Goal: Information Seeking & Learning: Find specific fact

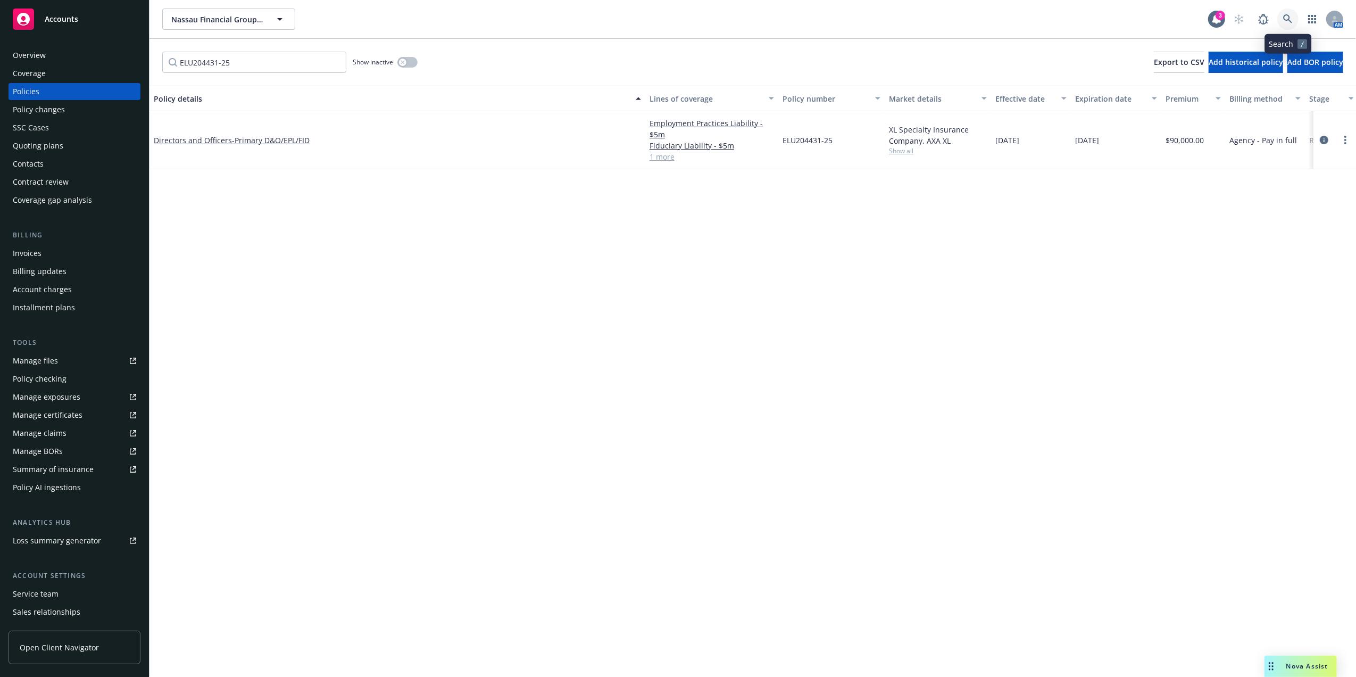
click at [1288, 20] on icon at bounding box center [1287, 18] width 9 height 9
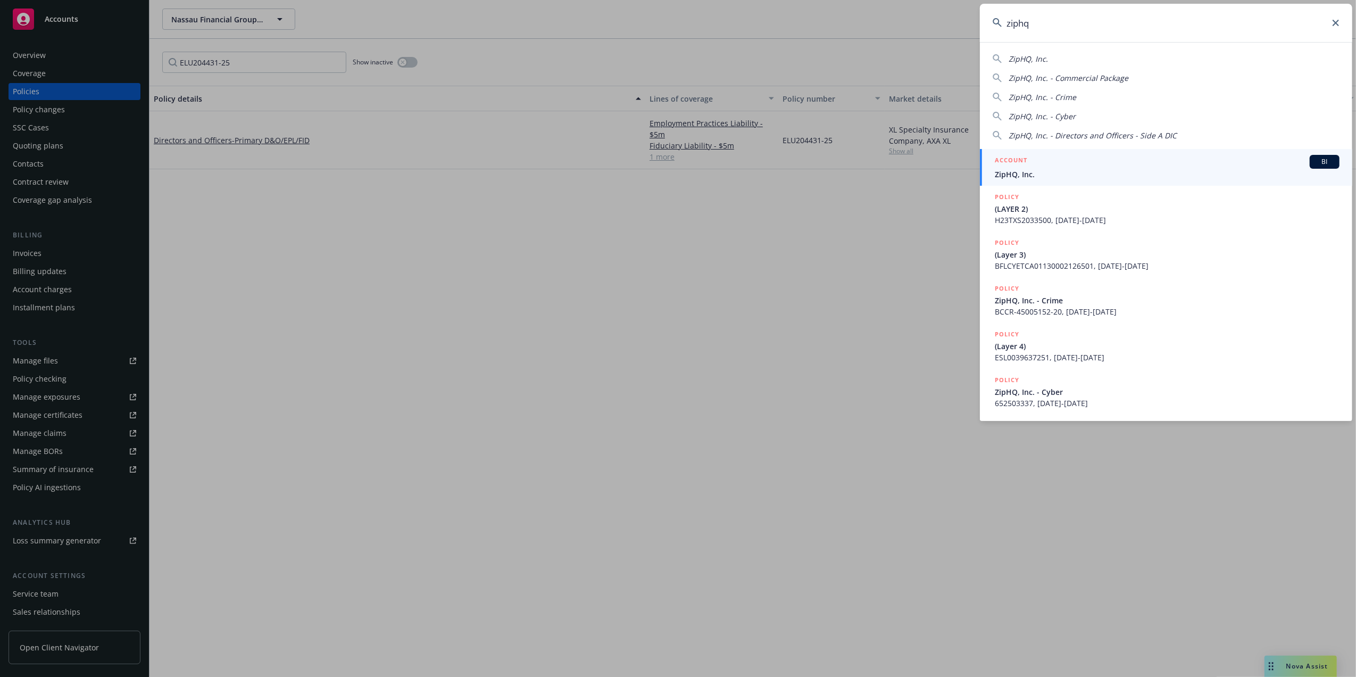
type input "ziphq"
click at [1076, 167] on div "ACCOUNT BI" at bounding box center [1167, 162] width 345 height 14
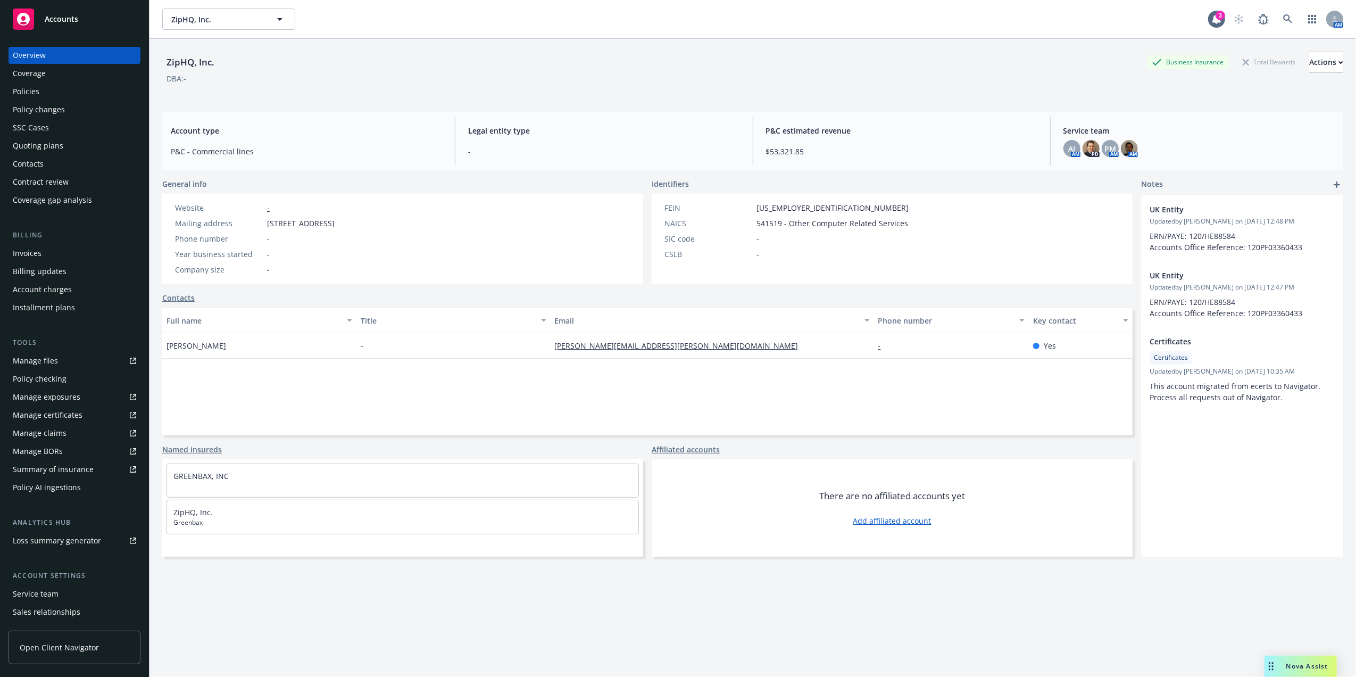
click at [46, 92] on div "Policies" at bounding box center [74, 91] width 123 height 17
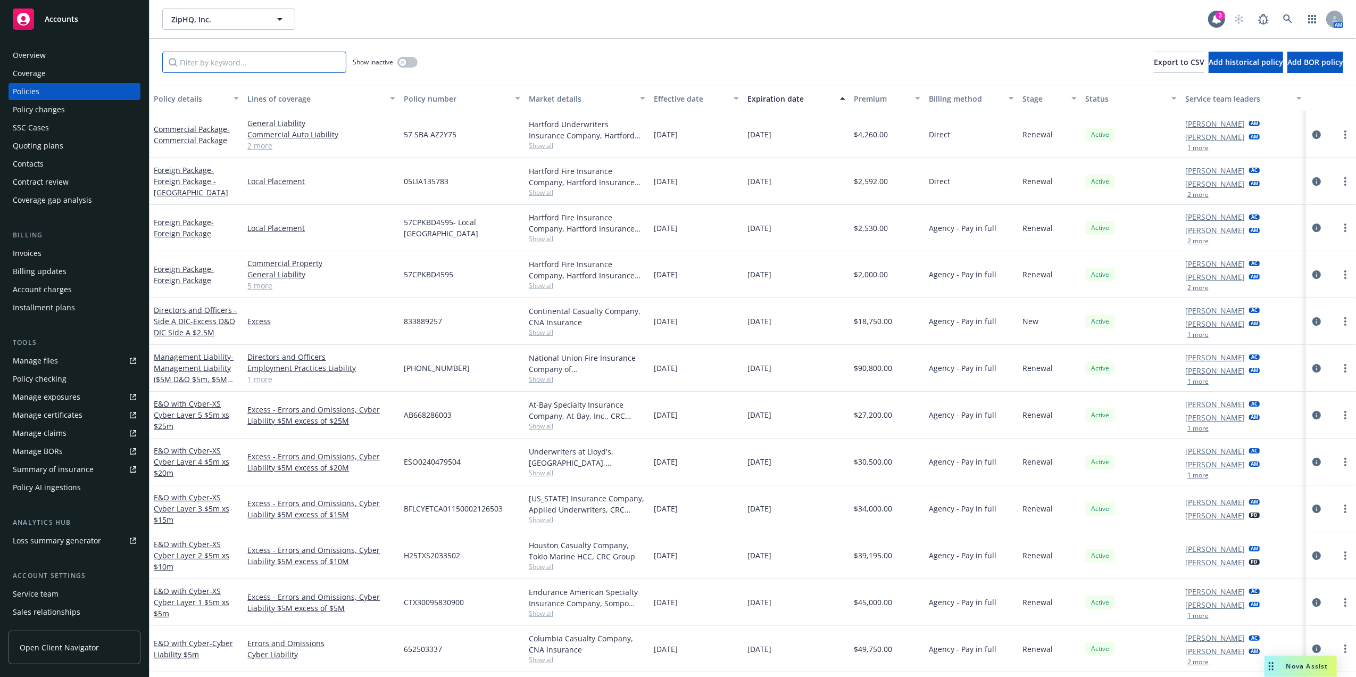
click at [283, 66] on input "Filter by keyword..." at bounding box center [254, 62] width 184 height 21
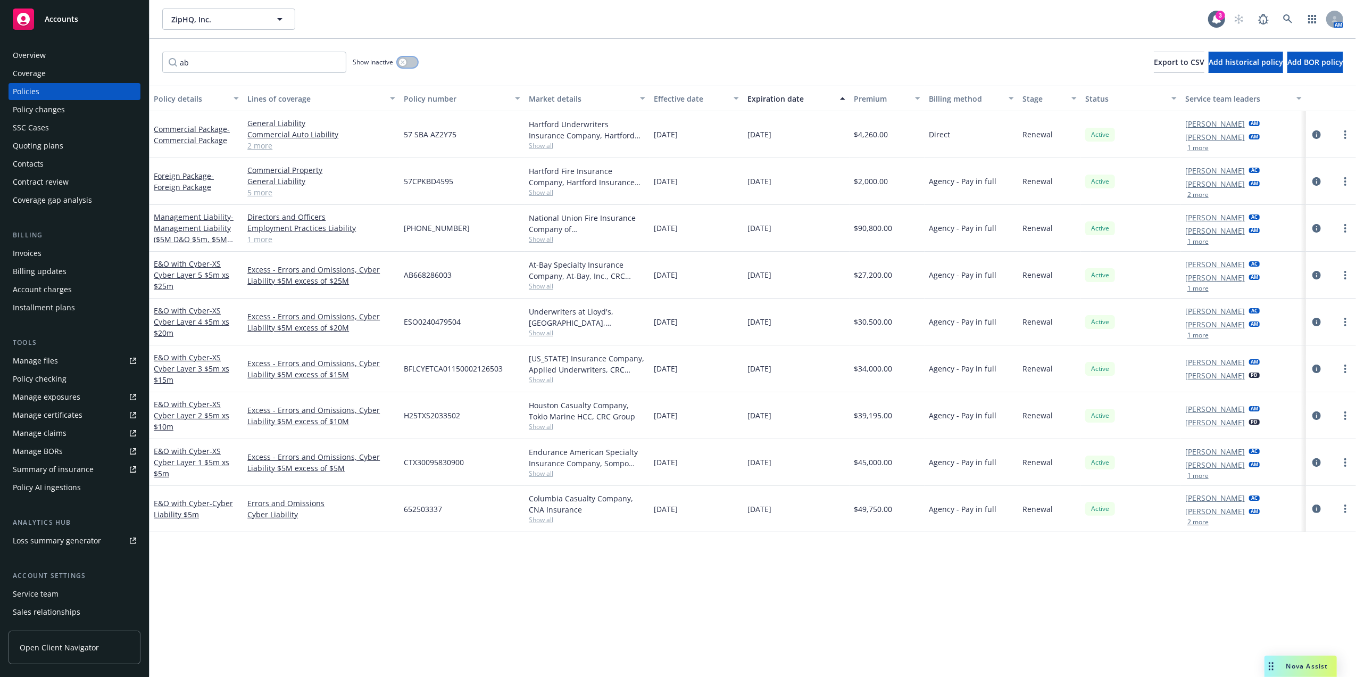
click at [401, 58] on button "button" at bounding box center [407, 62] width 20 height 11
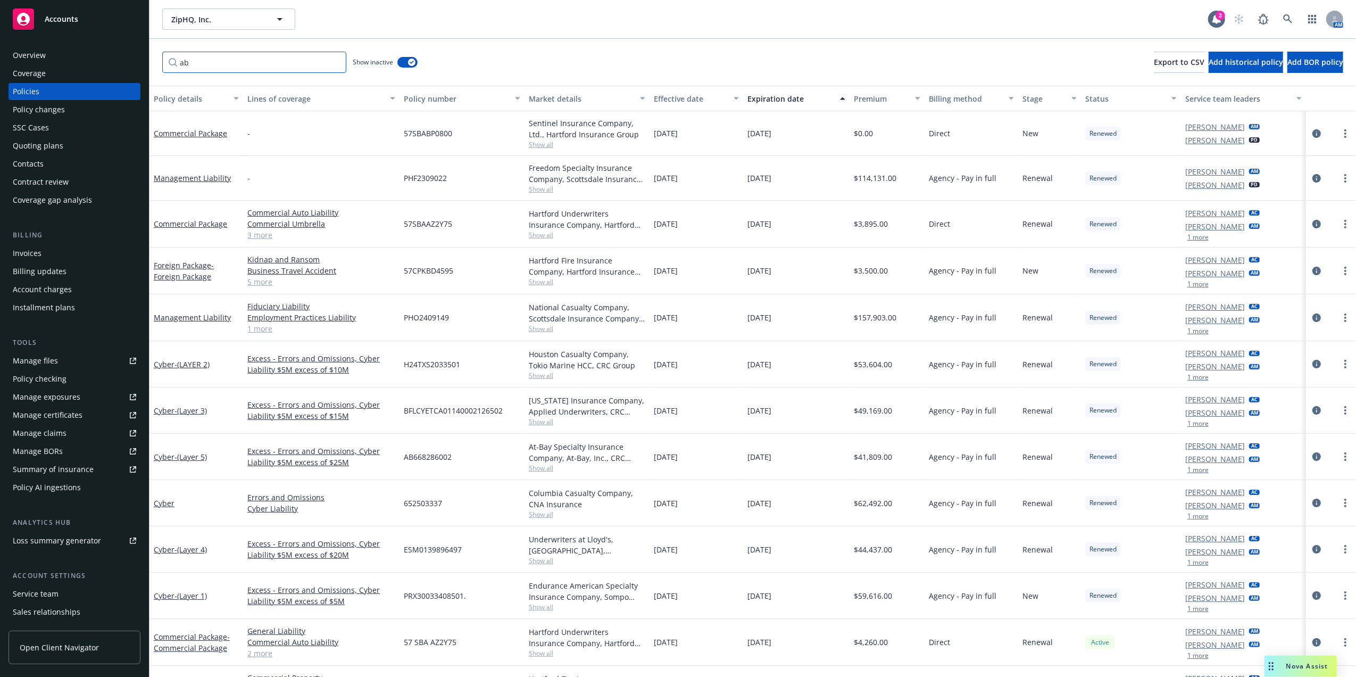
click at [293, 58] on input "ab" at bounding box center [254, 62] width 184 height 21
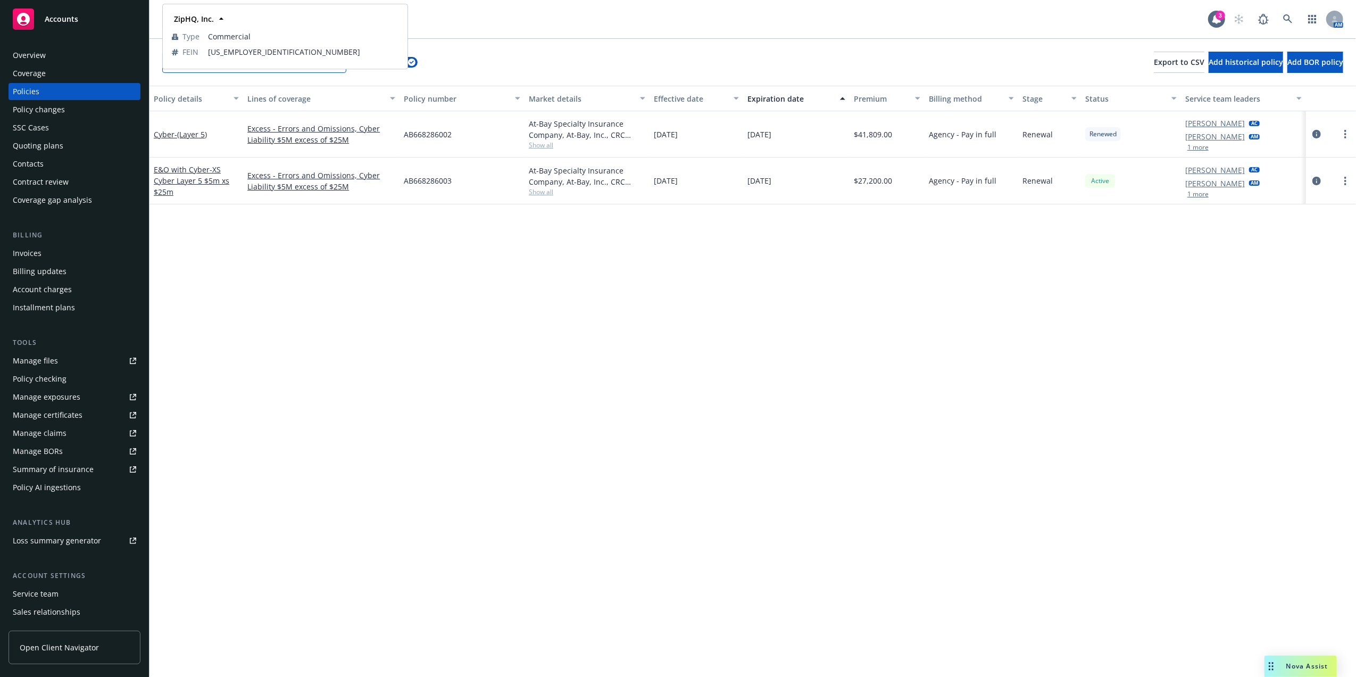
type input "ab66"
click at [699, 295] on div "Policy details Lines of coverage Policy number Market details Effective date Ex…" at bounding box center [753, 381] width 1207 height 591
click at [930, 181] on span "Agency - Pay in full" at bounding box center [963, 180] width 68 height 11
click at [204, 177] on span "- XS Cyber Layer 5 $5m xs $25m" at bounding box center [192, 180] width 76 height 32
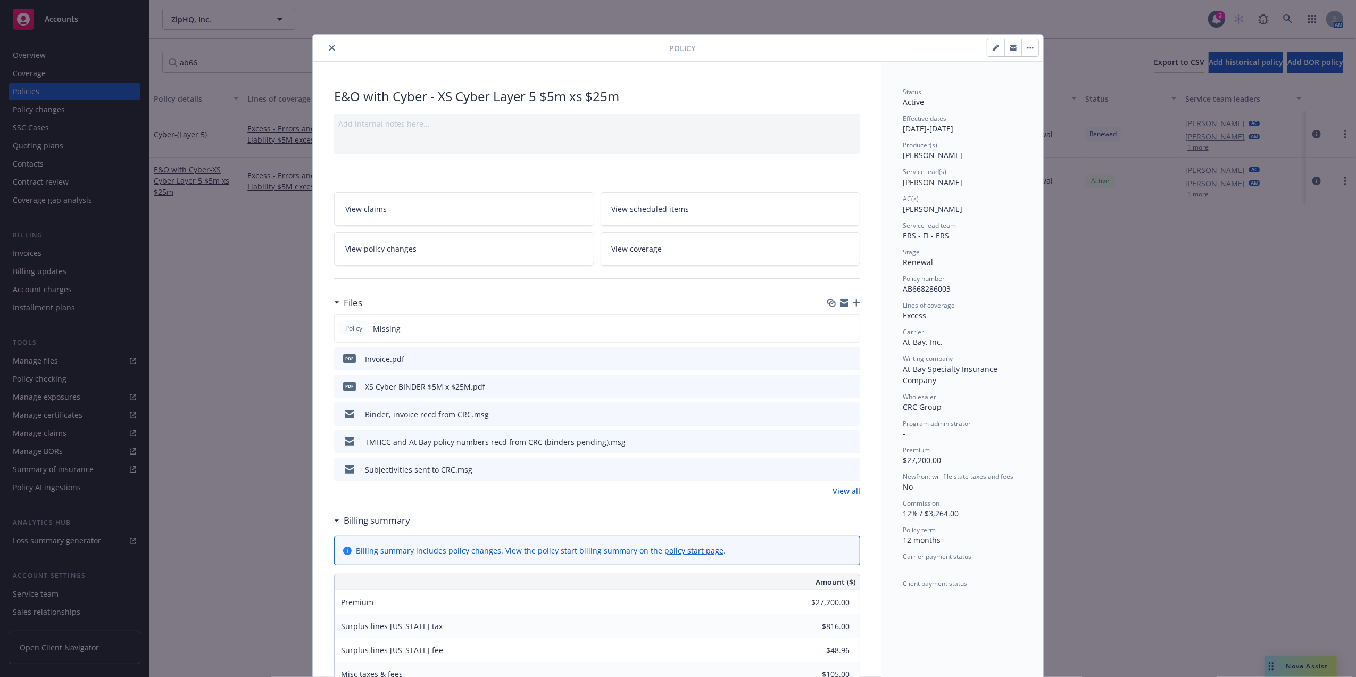
click at [846, 469] on icon "preview file" at bounding box center [850, 468] width 10 height 7
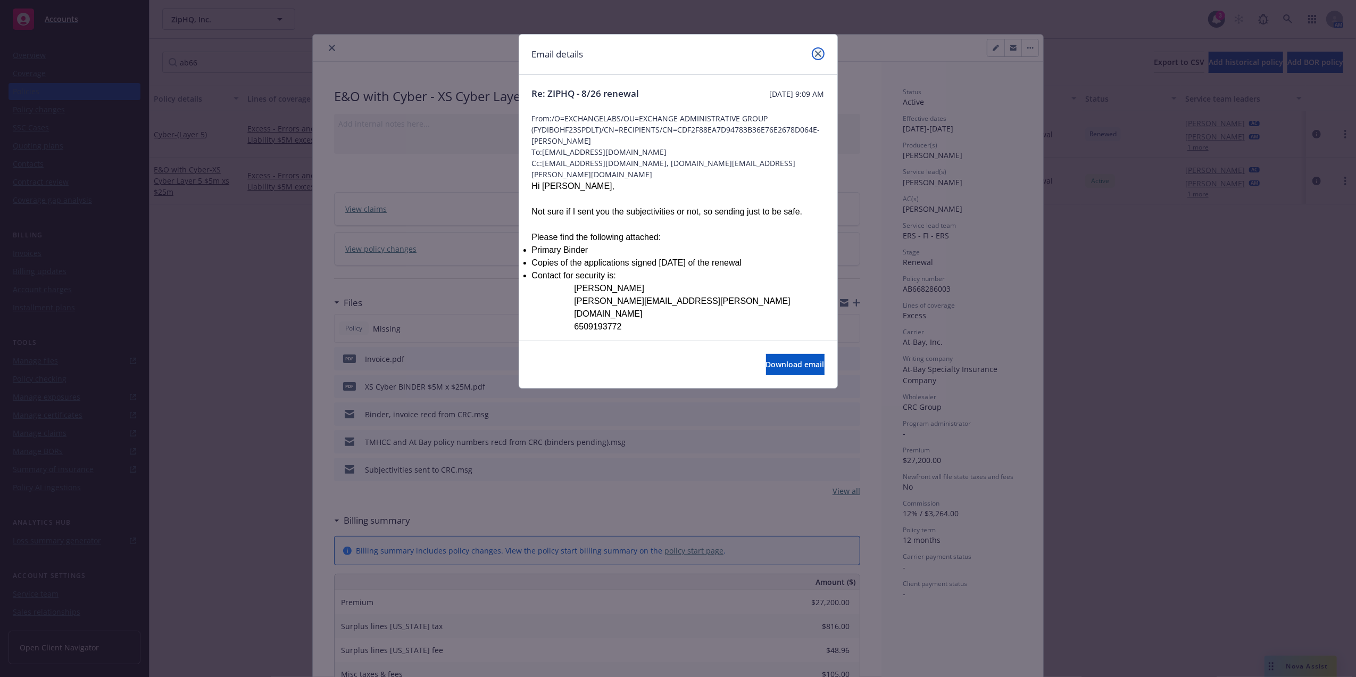
click at [819, 53] on icon "close" at bounding box center [818, 54] width 6 height 6
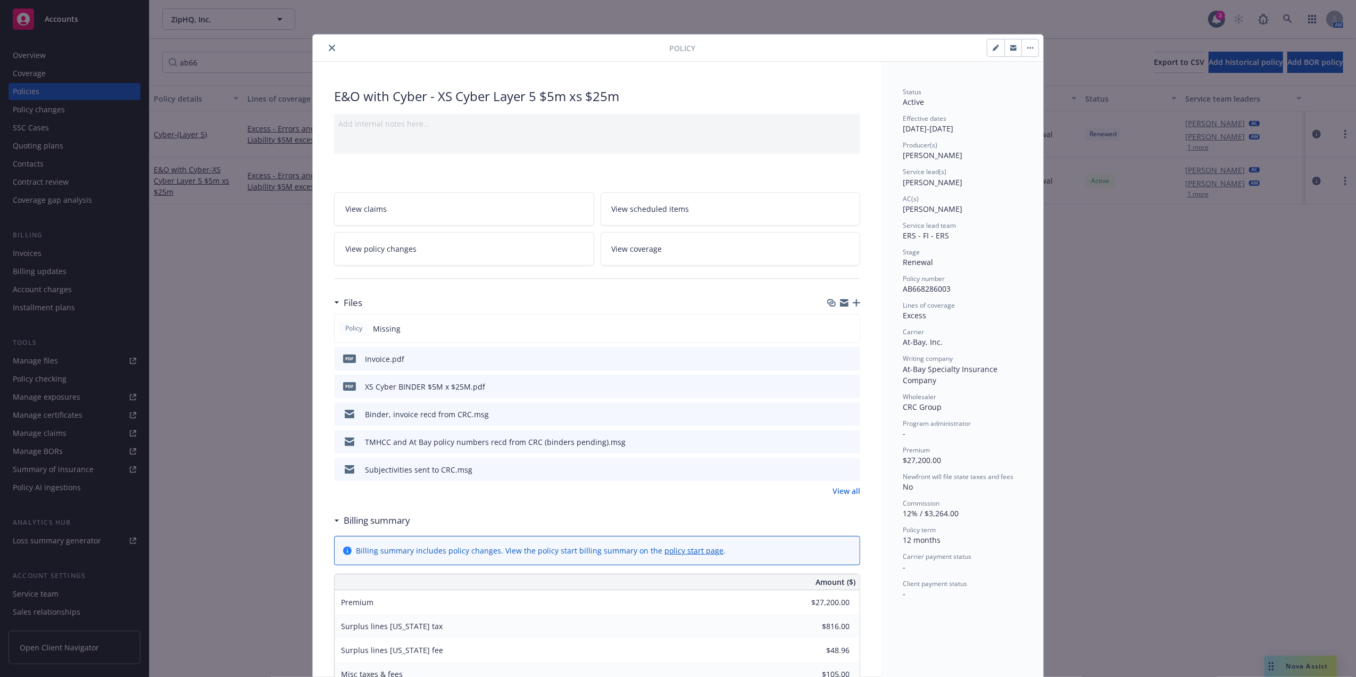
click at [836, 488] on link "View all" at bounding box center [847, 490] width 28 height 11
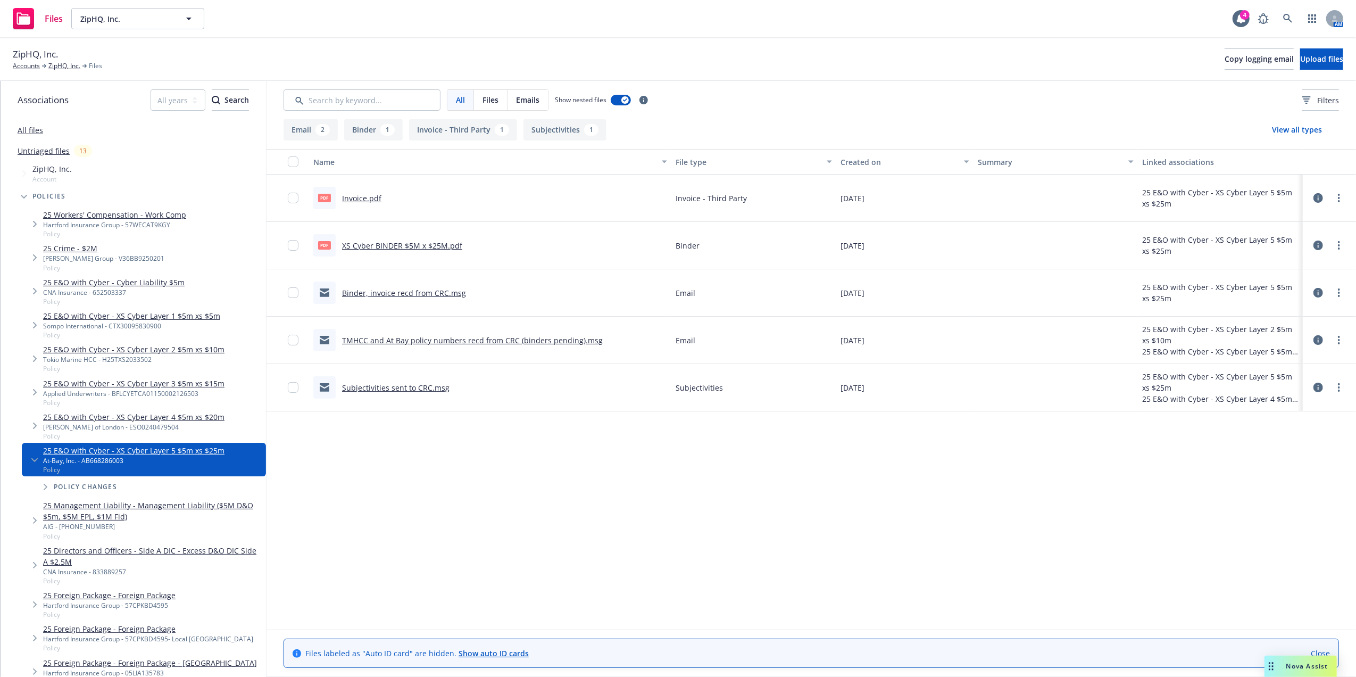
click at [1317, 196] on icon at bounding box center [1319, 198] width 10 height 10
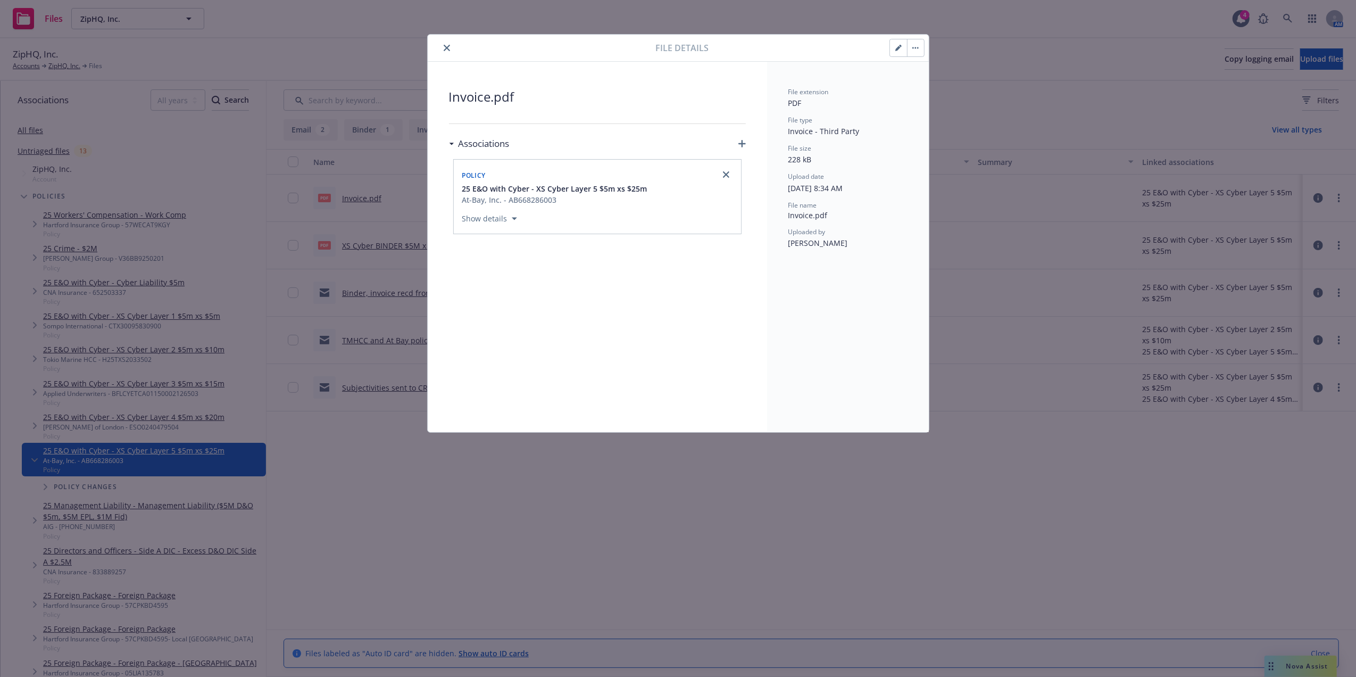
click at [450, 52] on button "close" at bounding box center [447, 48] width 13 height 13
